Goal: Communication & Community: Answer question/provide support

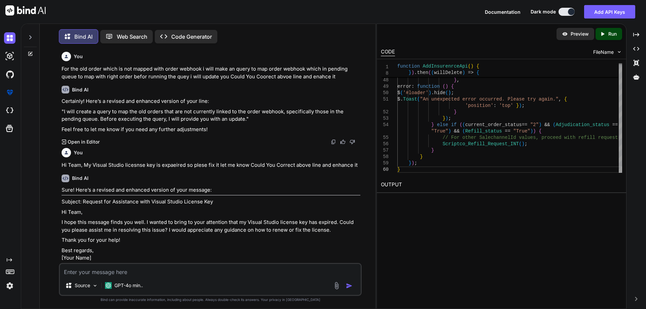
scroll to position [1936, 0]
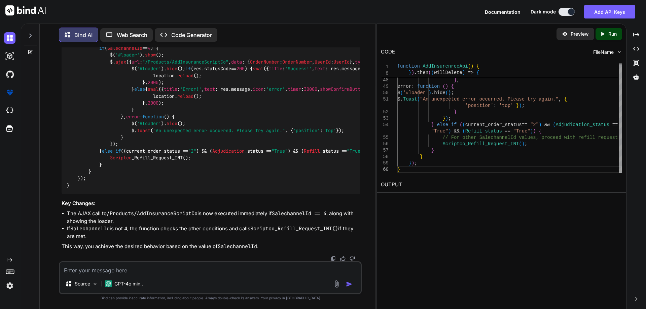
click at [197, 268] on textarea at bounding box center [210, 269] width 301 height 12
paste textarea "Both order now pushed in processing status now for new it will not stcuked ptac…"
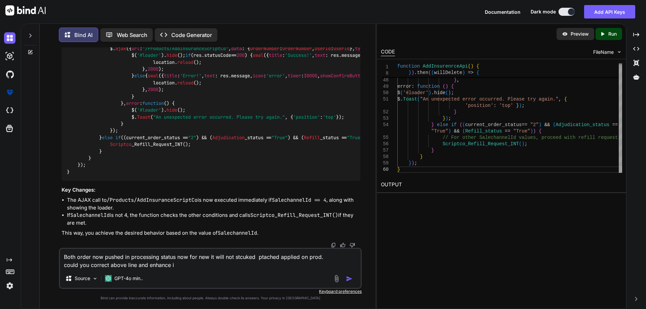
type textarea "Both order now pushed in processing status now for new it will not stcuked ptac…"
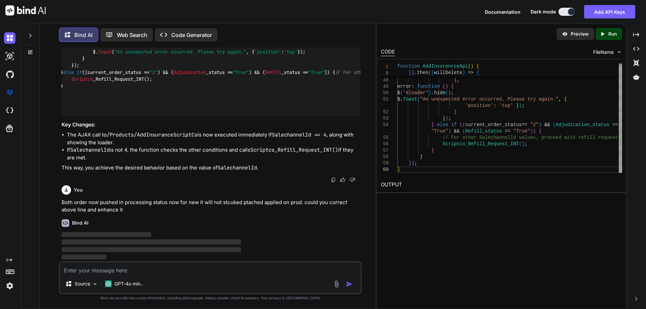
scroll to position [0, 0]
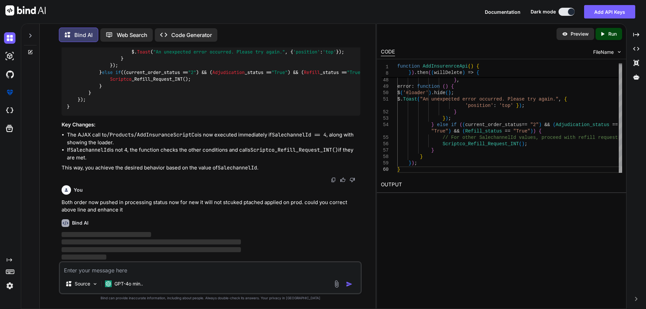
click at [108, 249] on span "‌" at bounding box center [151, 249] width 179 height 5
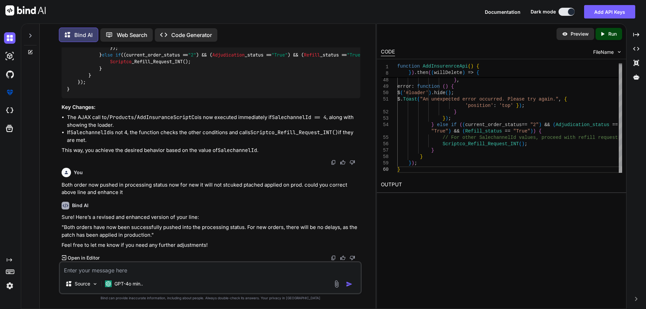
scroll to position [2032, 0]
drag, startPoint x: 66, startPoint y: 226, endPoint x: 75, endPoint y: 227, distance: 9.2
click at [94, 230] on p ""Both orders have now been successfully pushed into the processing status. For …" at bounding box center [211, 231] width 299 height 15
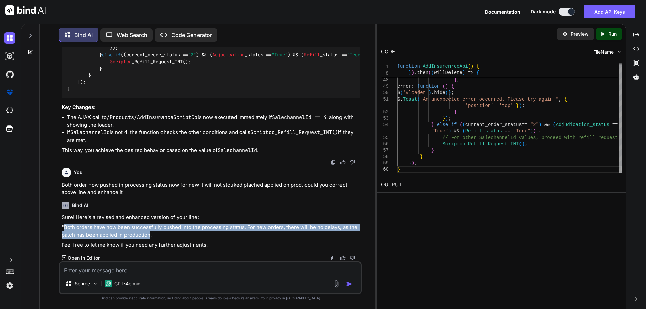
drag, startPoint x: 64, startPoint y: 228, endPoint x: 149, endPoint y: 234, distance: 85.7
click at [149, 234] on p ""Both orders have now been successfully pushed into the processing status. For …" at bounding box center [211, 231] width 299 height 15
copy p "Both orders have now been successfully pushed into the processing status. For n…"
